Goal: Information Seeking & Learning: Learn about a topic

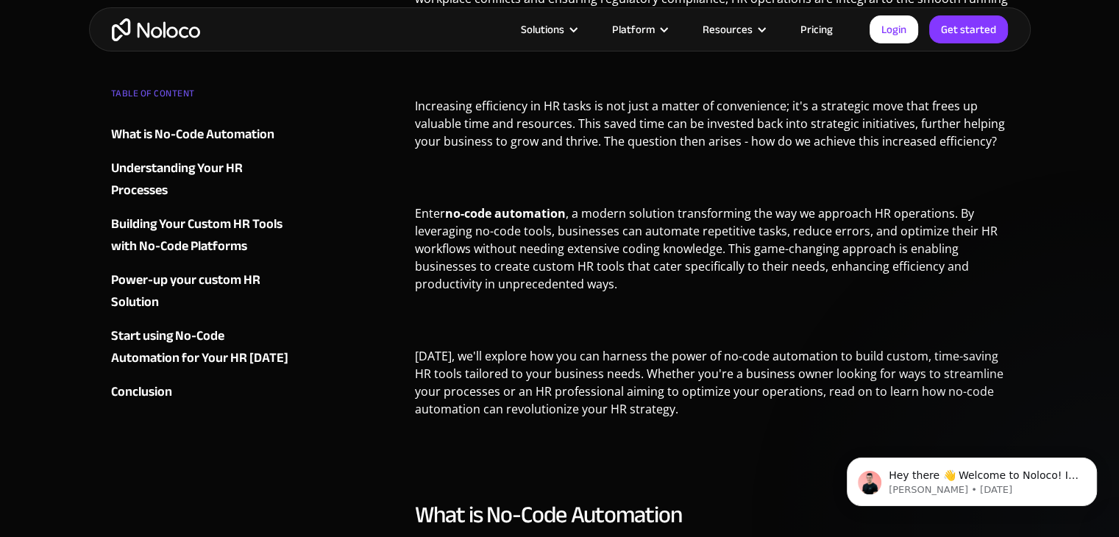
scroll to position [728, 0]
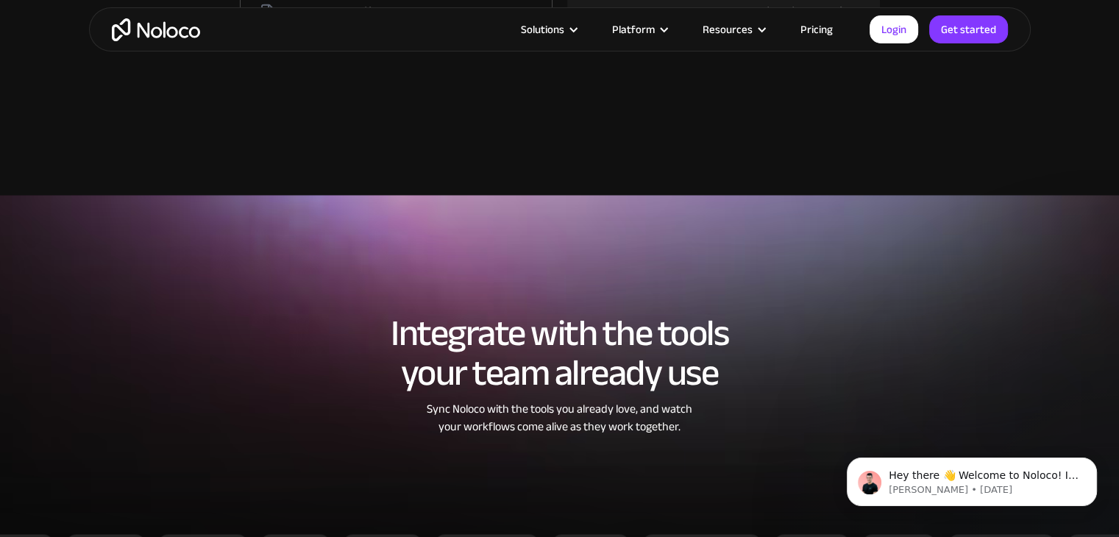
scroll to position [2541, 0]
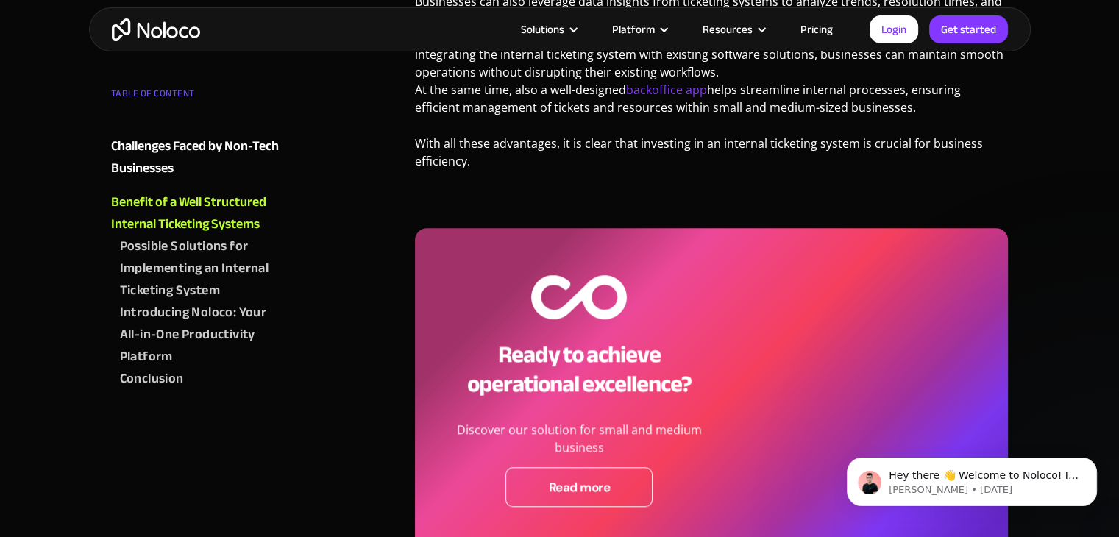
scroll to position [1402, 0]
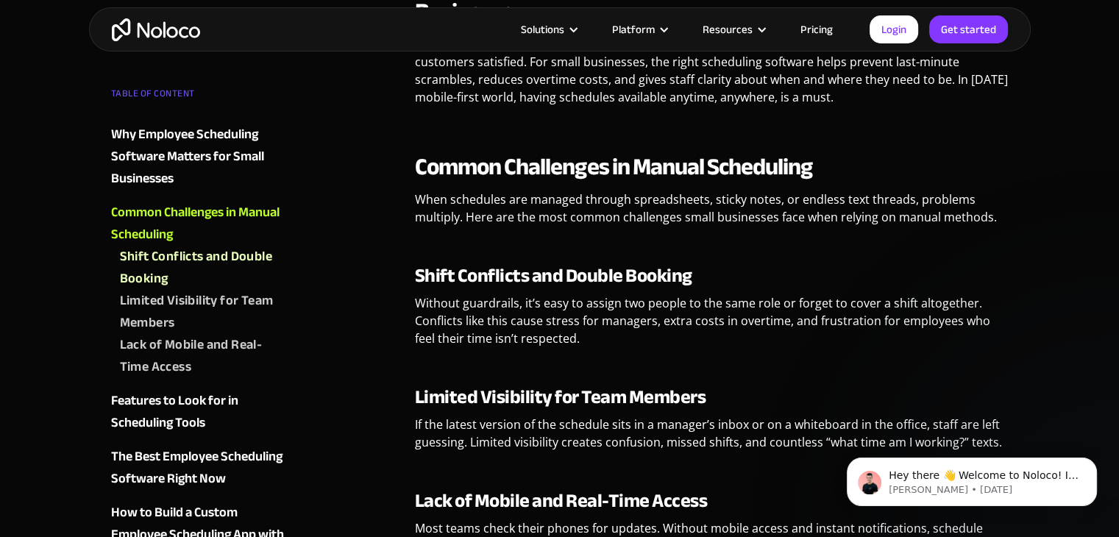
scroll to position [815, 0]
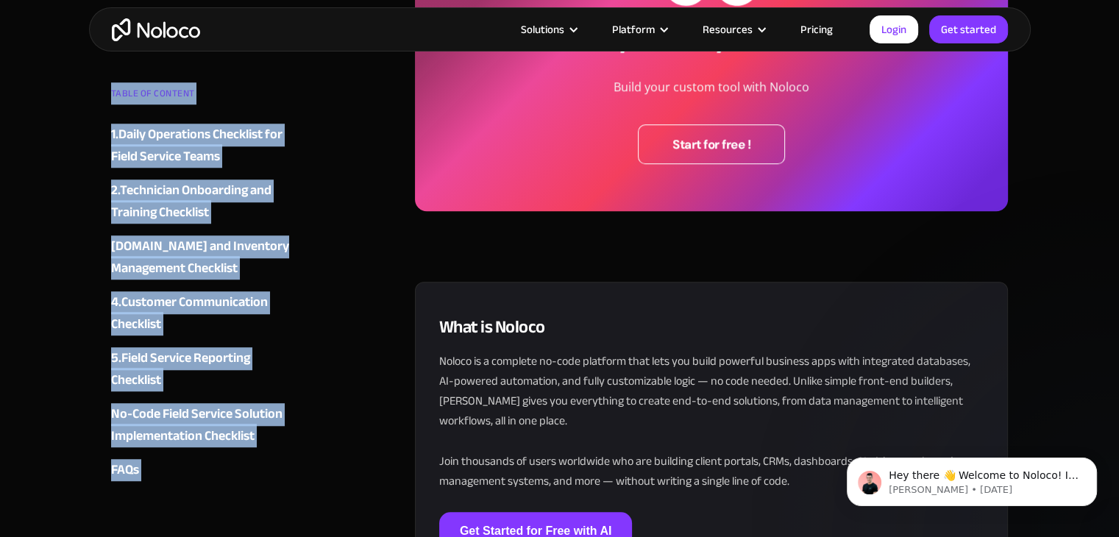
scroll to position [6419, 0]
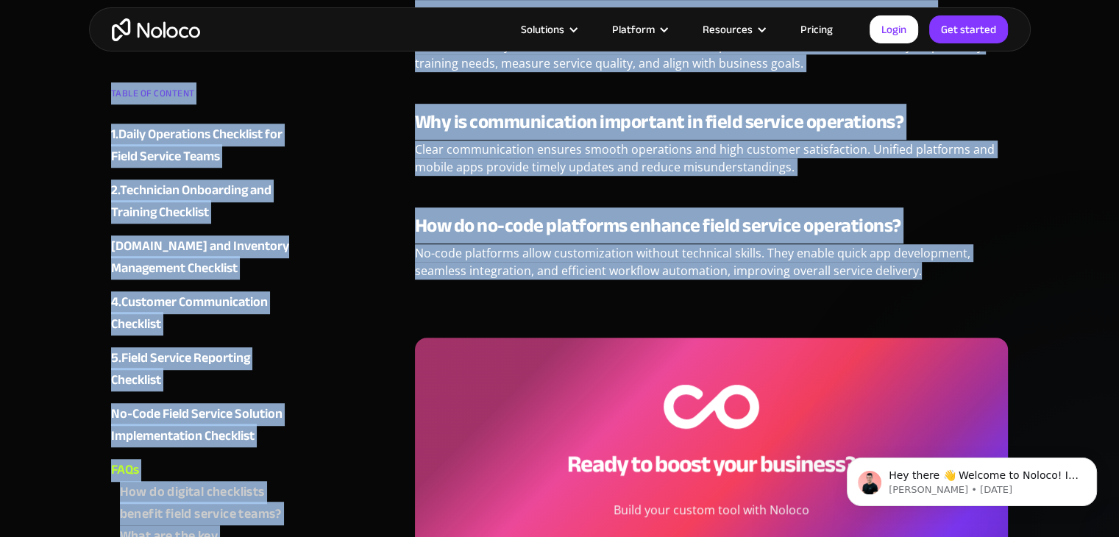
drag, startPoint x: 417, startPoint y: 203, endPoint x: 951, endPoint y: 227, distance: 534.0
copy div "5 Essential Field Service Software Checklists That Save Hours Daily Gill O'Lear…"
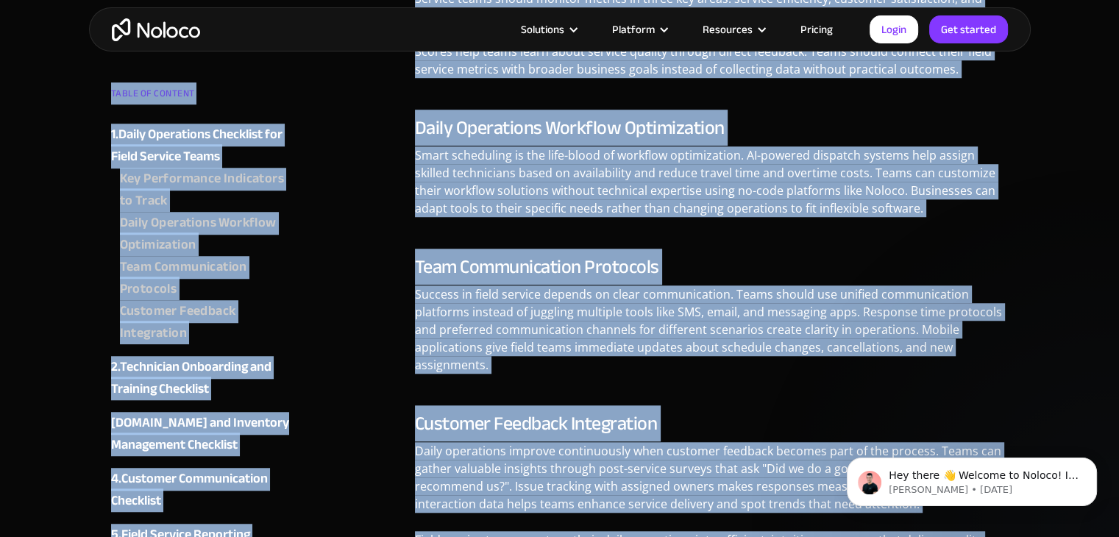
scroll to position [344, 0]
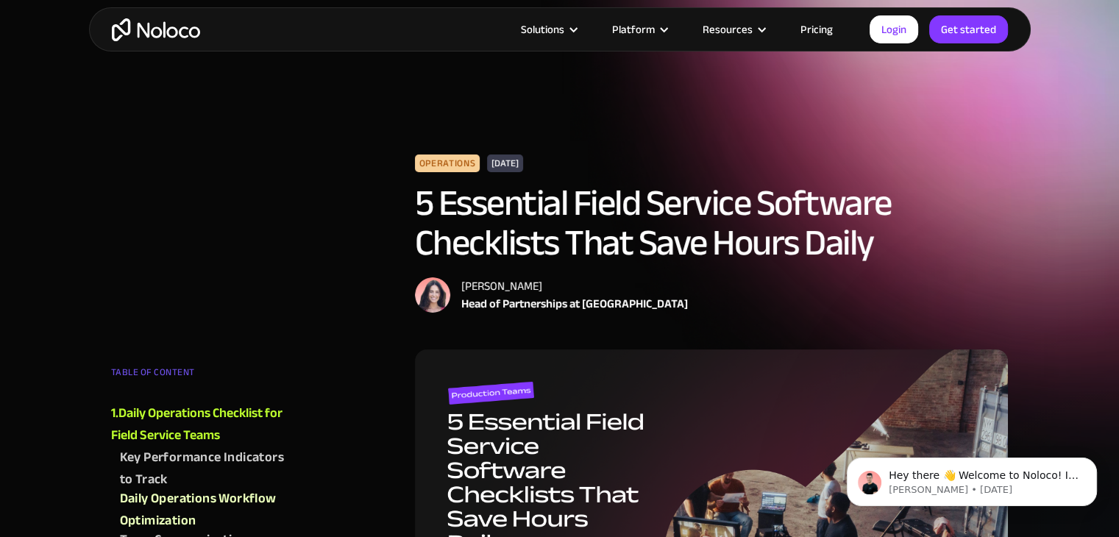
scroll to position [1009, 0]
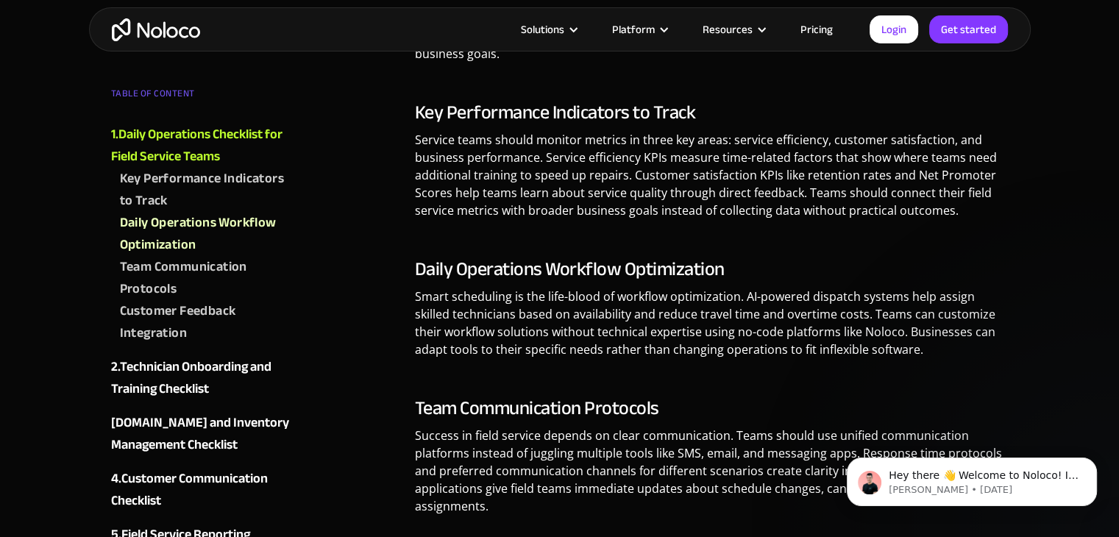
click at [778, 360] on p "Smart scheduling is the life-blood of workflow optimization. AI-powered dispatc…" at bounding box center [712, 329] width 594 height 82
click at [168, 27] on img "home" at bounding box center [156, 29] width 88 height 23
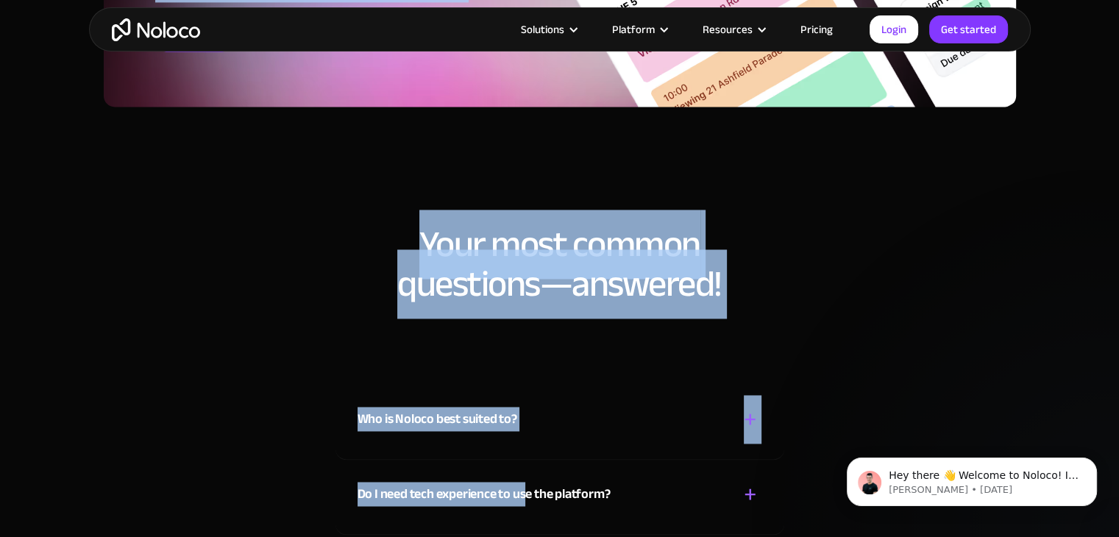
scroll to position [7811, 0]
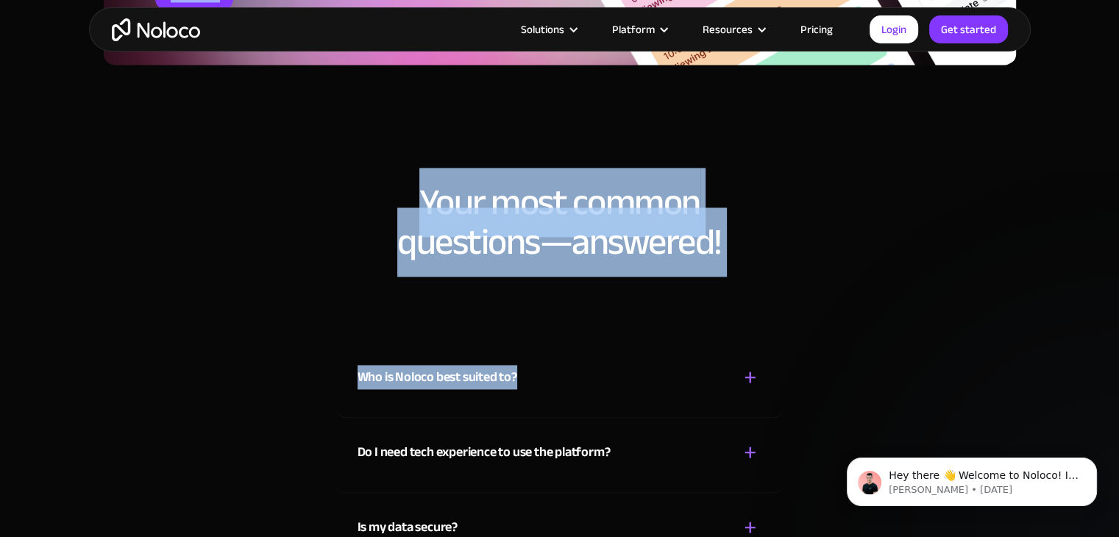
drag, startPoint x: 283, startPoint y: 200, endPoint x: 599, endPoint y: 407, distance: 377.9
copy div "Loremips Dolorsit Amet con Adipis Elits Doei temp Inc utlab etd magna al enima …"
